Goal: Information Seeking & Learning: Learn about a topic

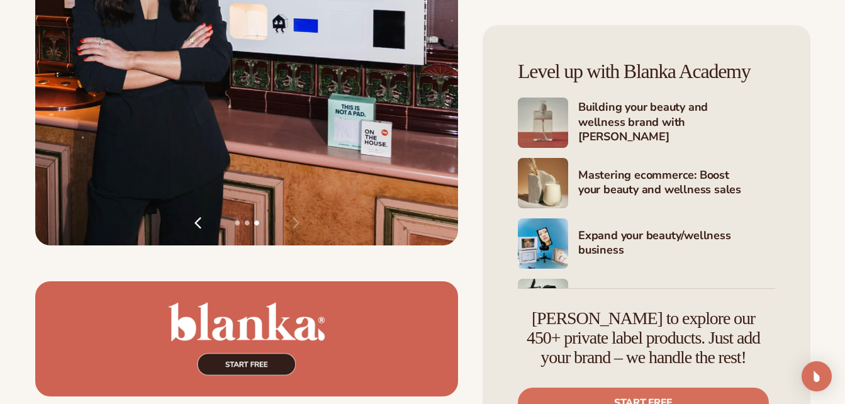
scroll to position [2201, 0]
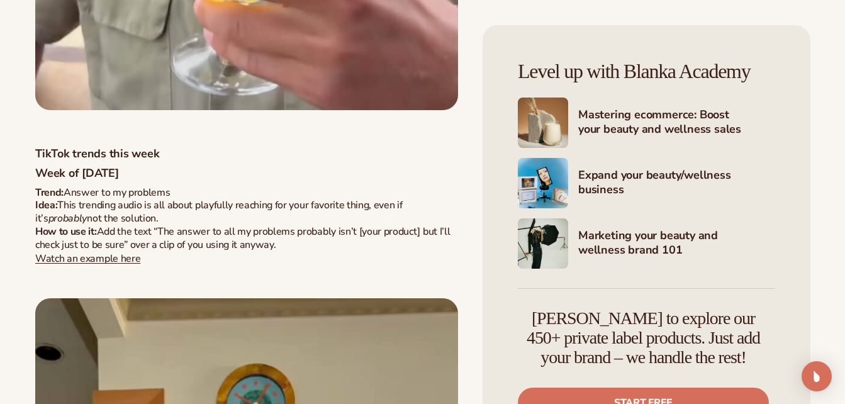
scroll to position [16542, 0]
